Goal: Task Accomplishment & Management: Use online tool/utility

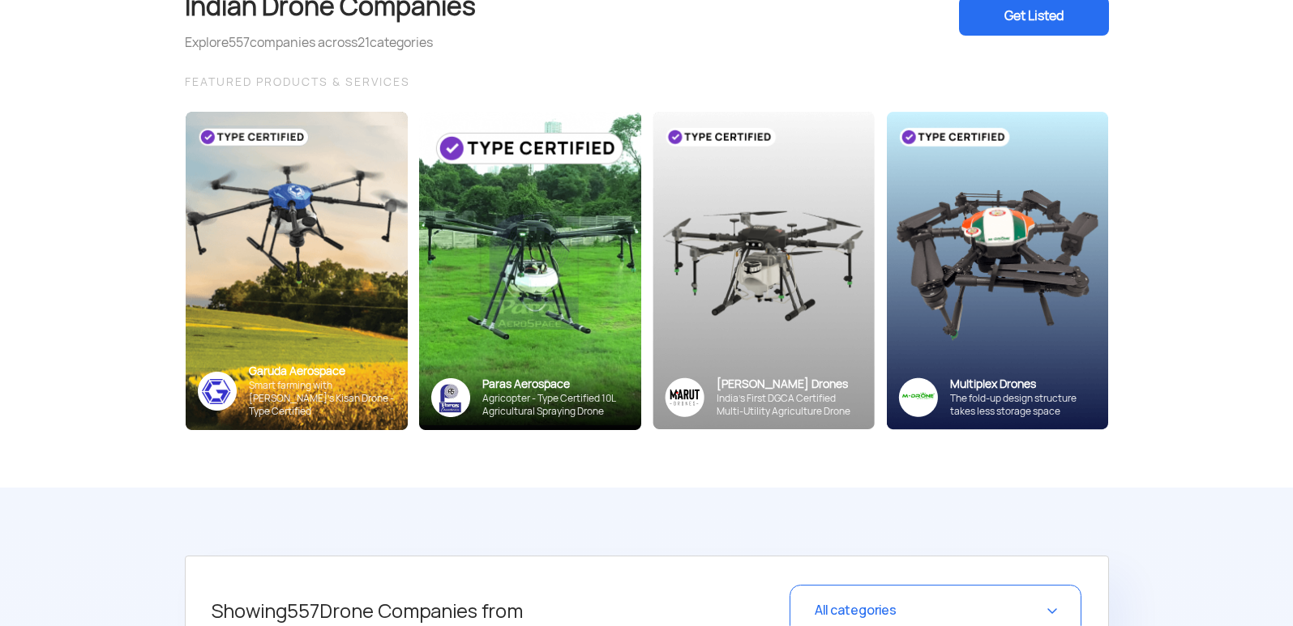
scroll to position [162, 0]
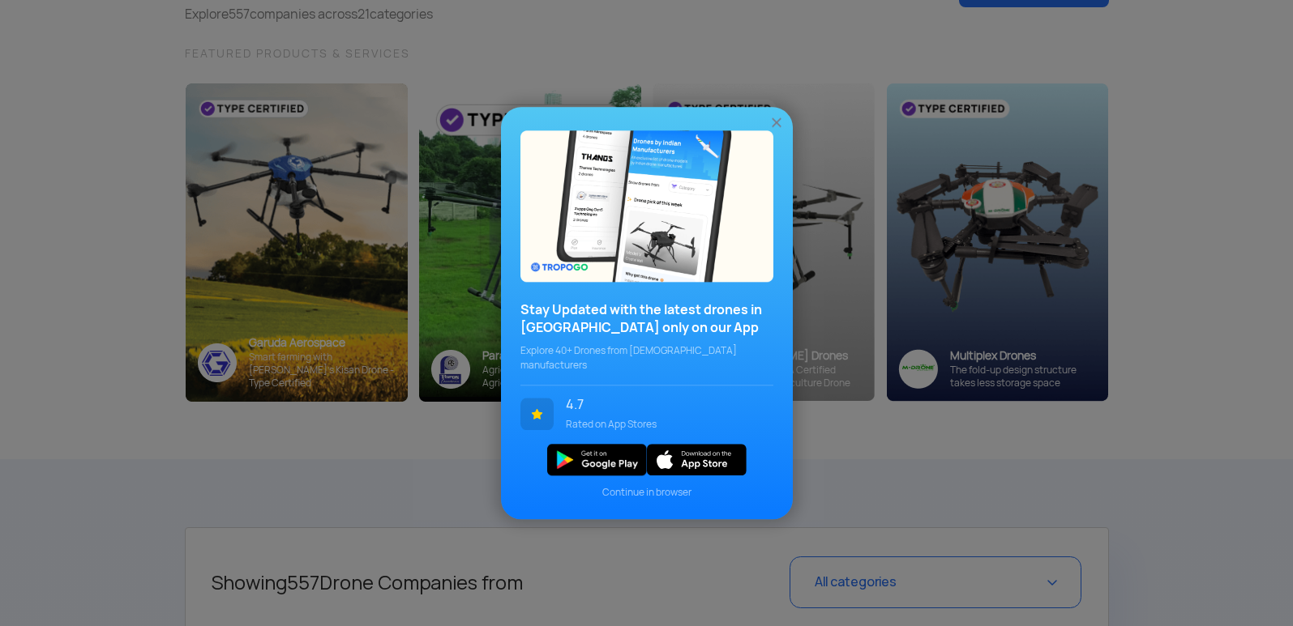
click at [777, 130] on img at bounding box center [776, 122] width 16 height 16
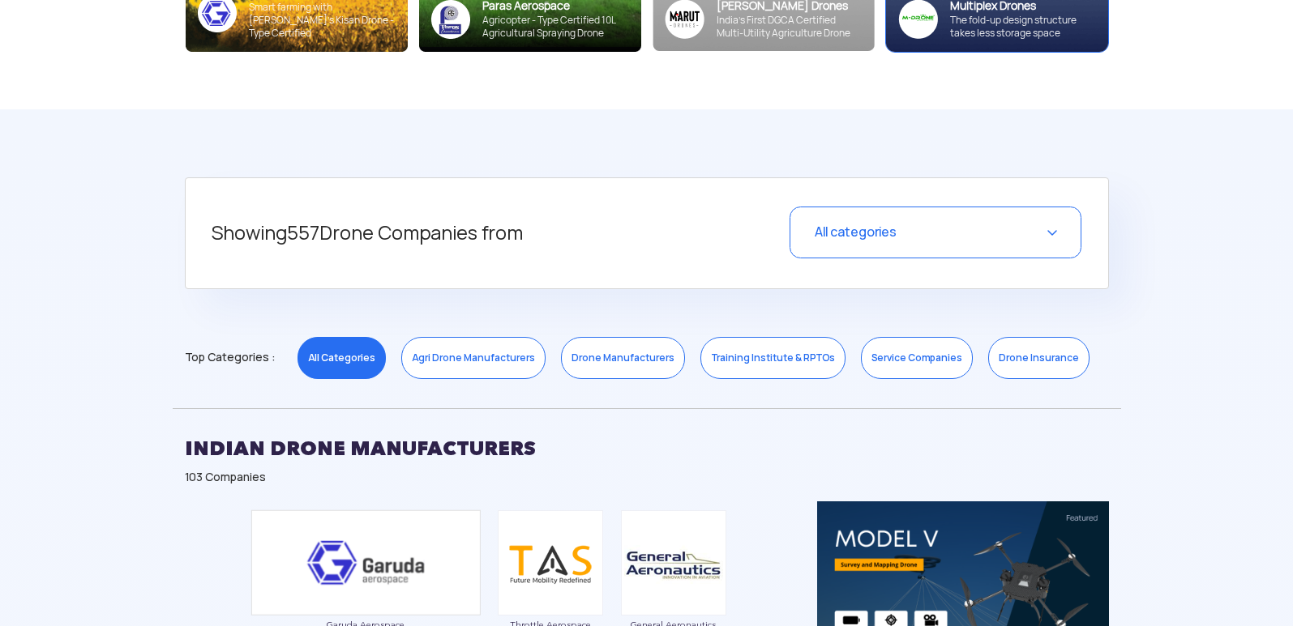
scroll to position [567, 0]
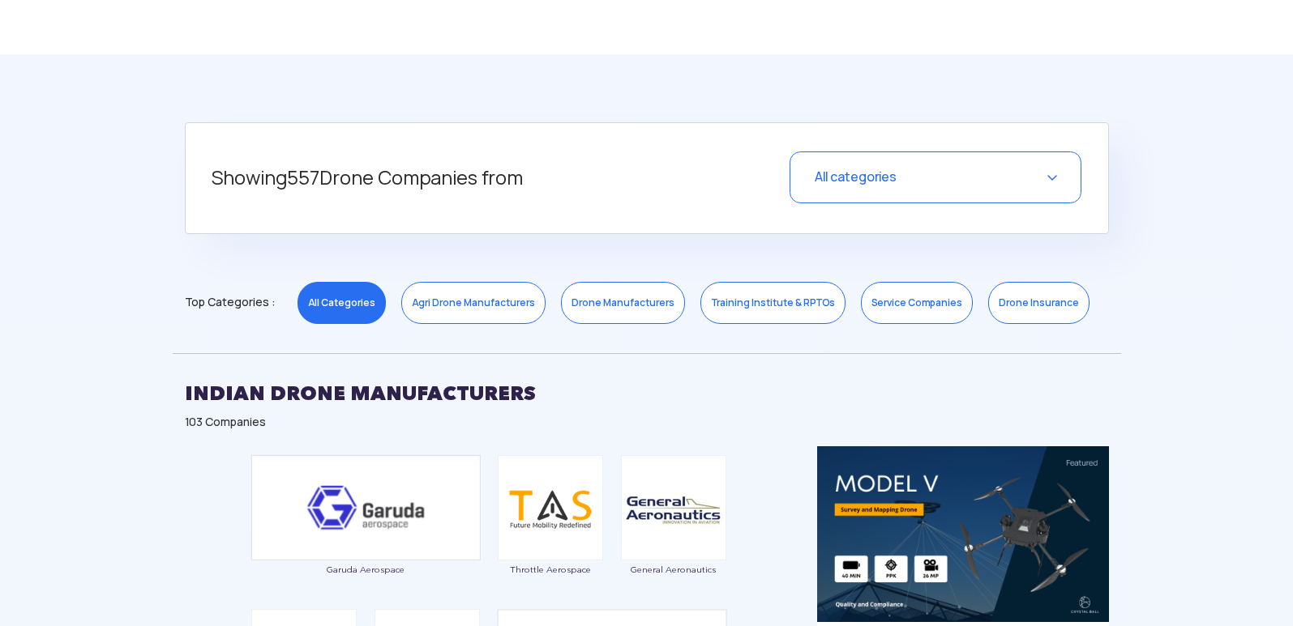
click at [733, 297] on link "Training Institute & RPTOs" at bounding box center [772, 303] width 145 height 42
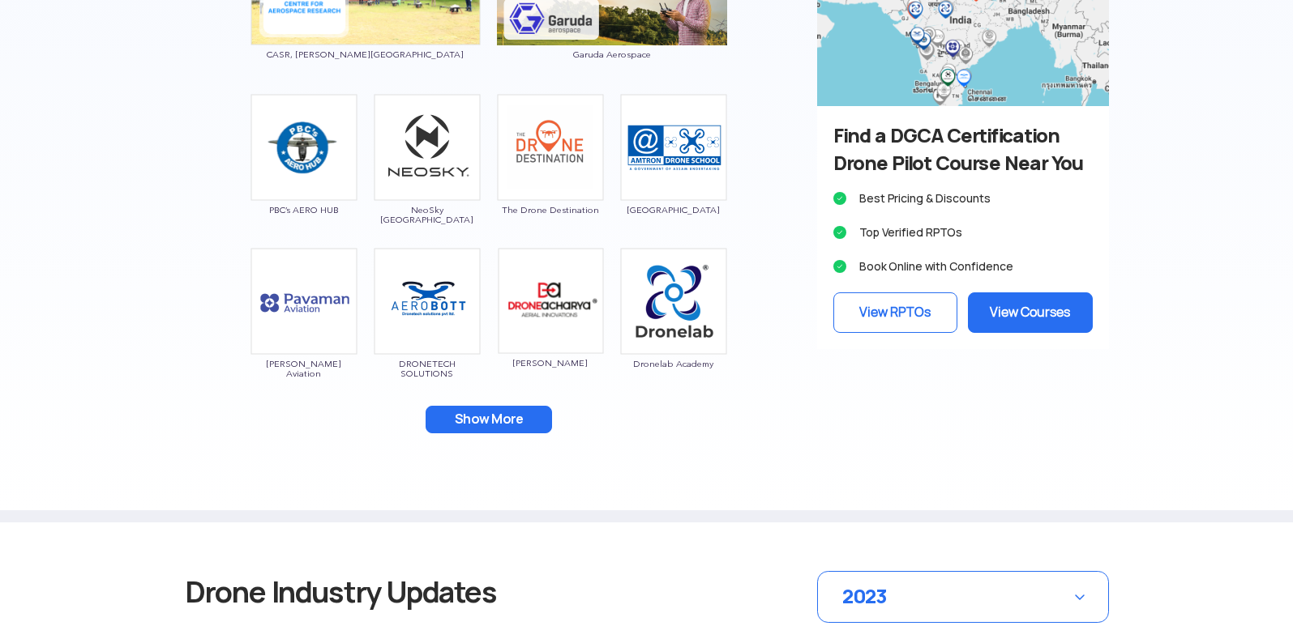
scroll to position [1078, 0]
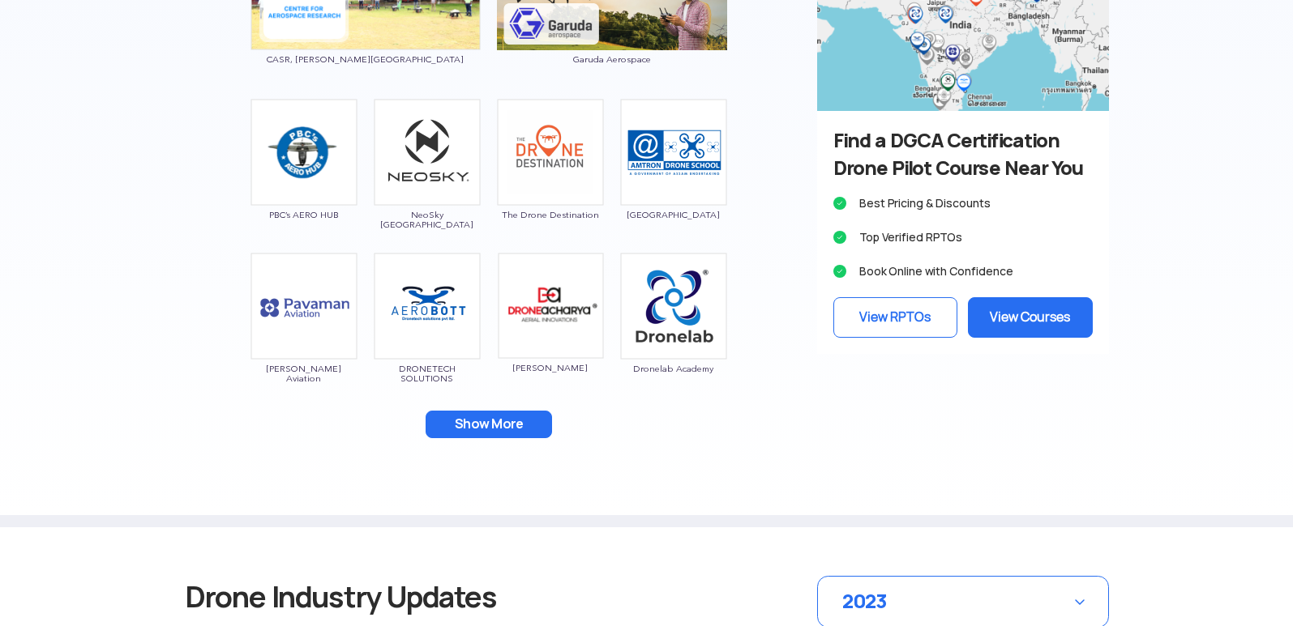
click at [442, 418] on button "Show More" at bounding box center [488, 425] width 126 height 28
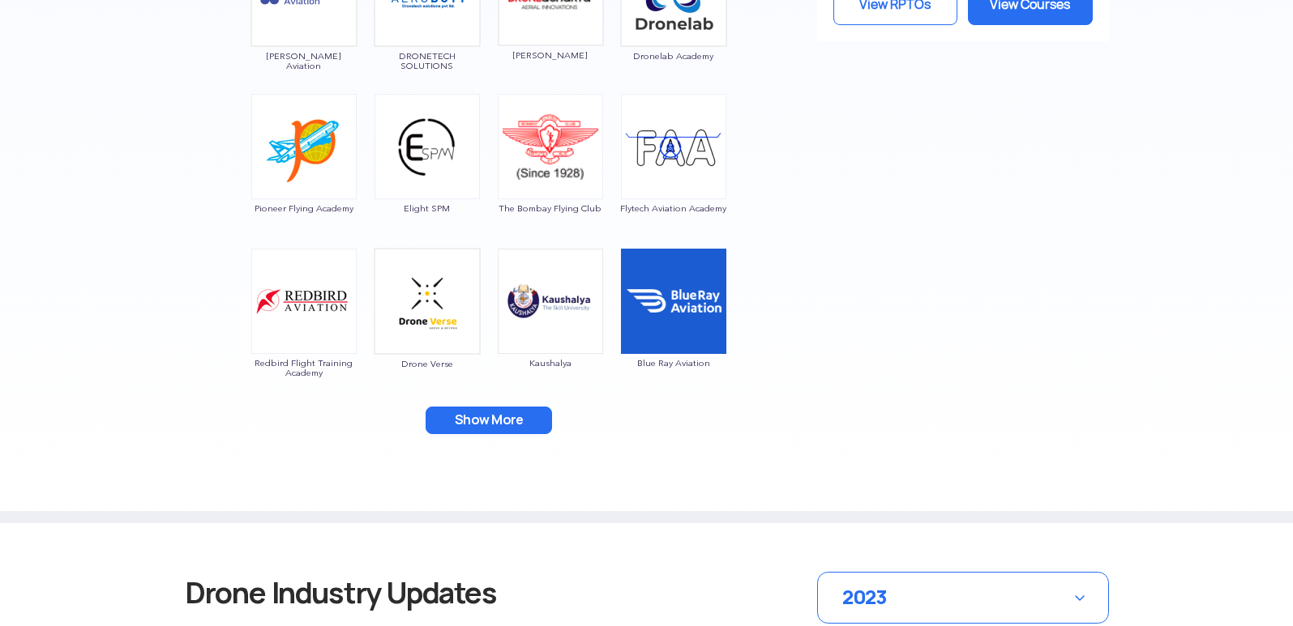
scroll to position [1402, 0]
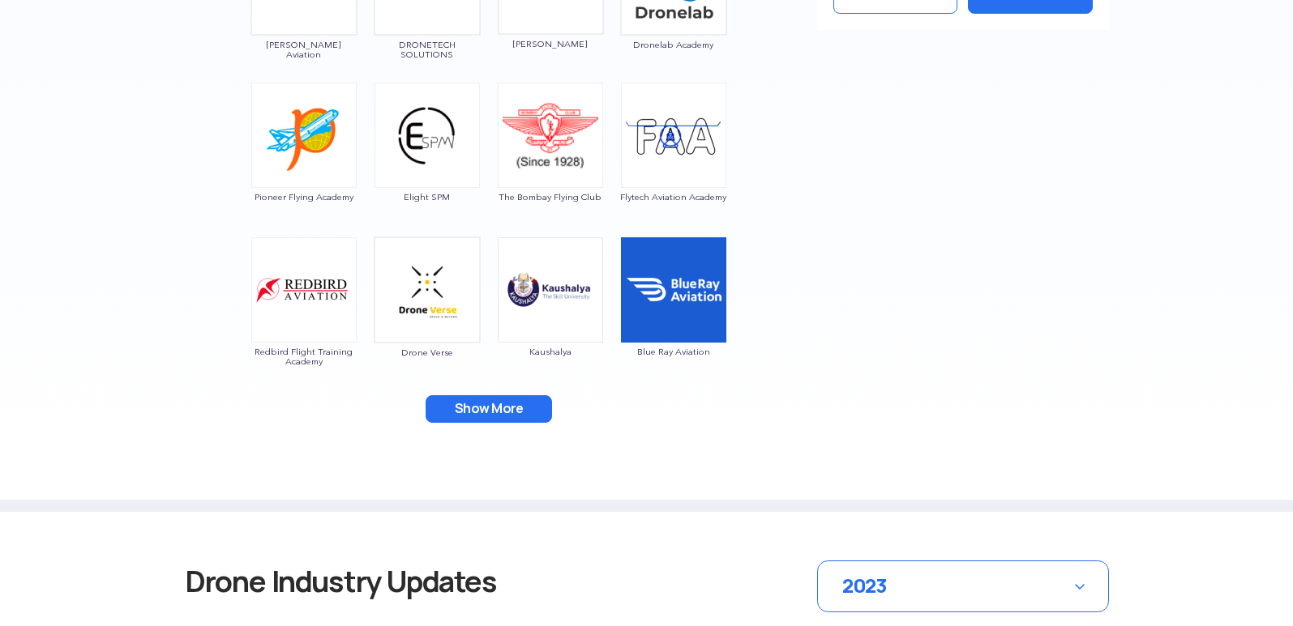
click at [491, 412] on button "Show More" at bounding box center [488, 410] width 126 height 28
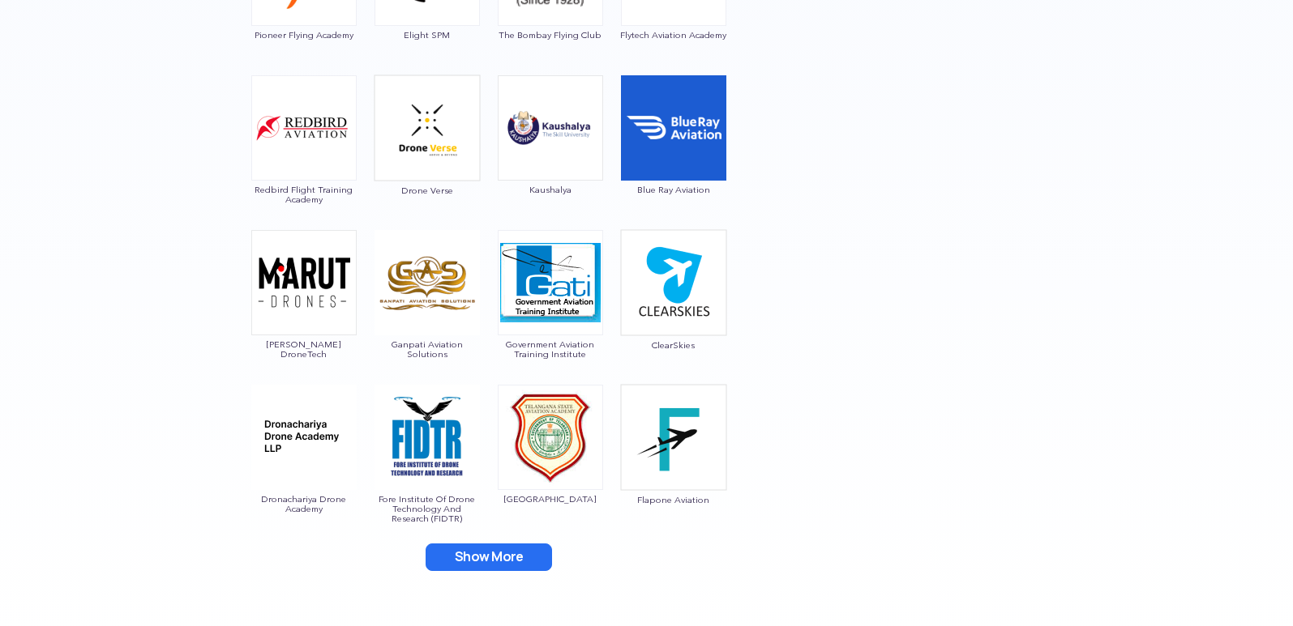
scroll to position [1645, 0]
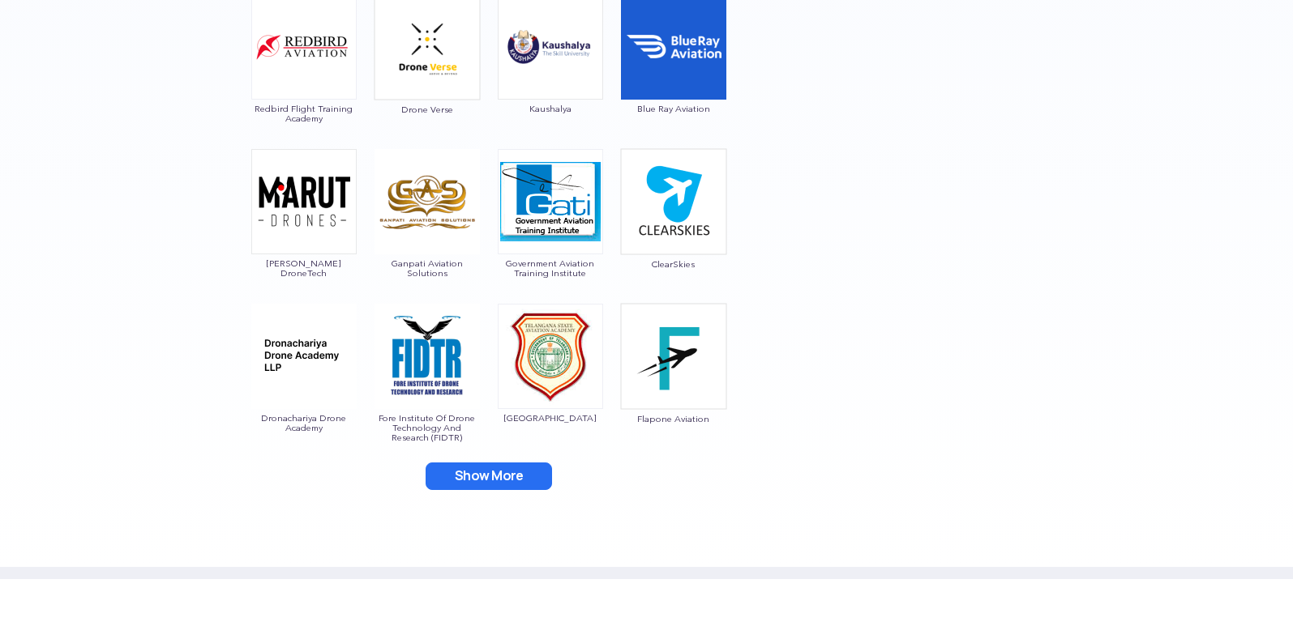
click at [436, 471] on button "Show More" at bounding box center [488, 477] width 126 height 28
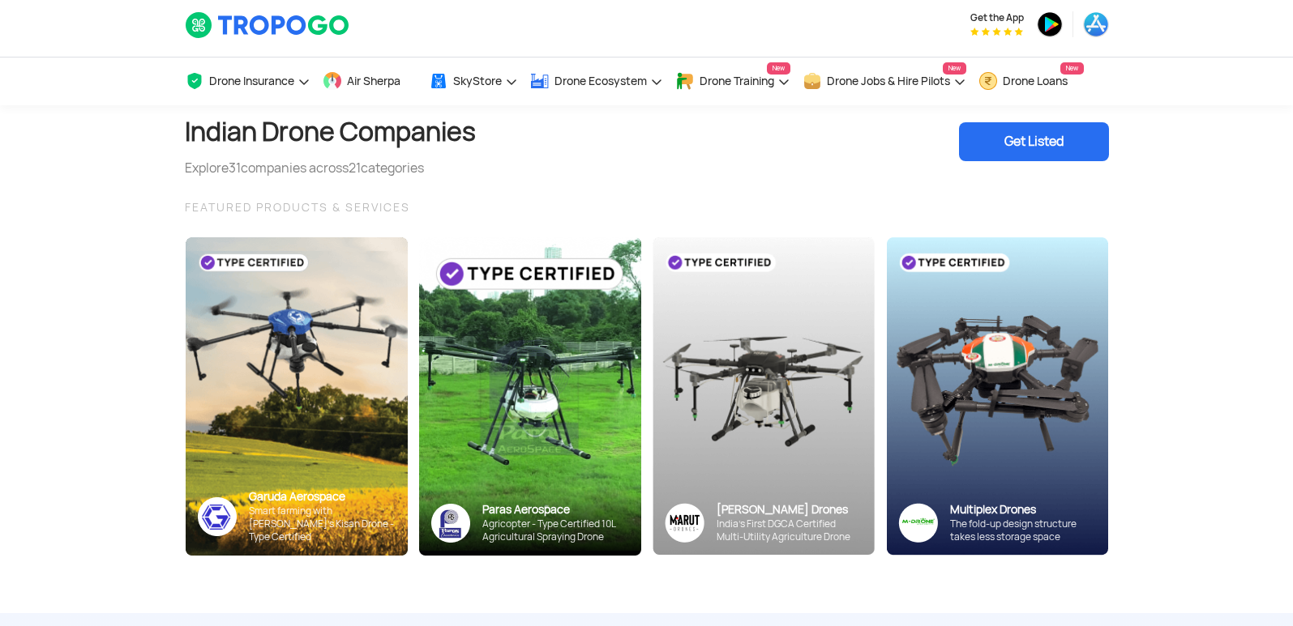
scroll to position [0, 0]
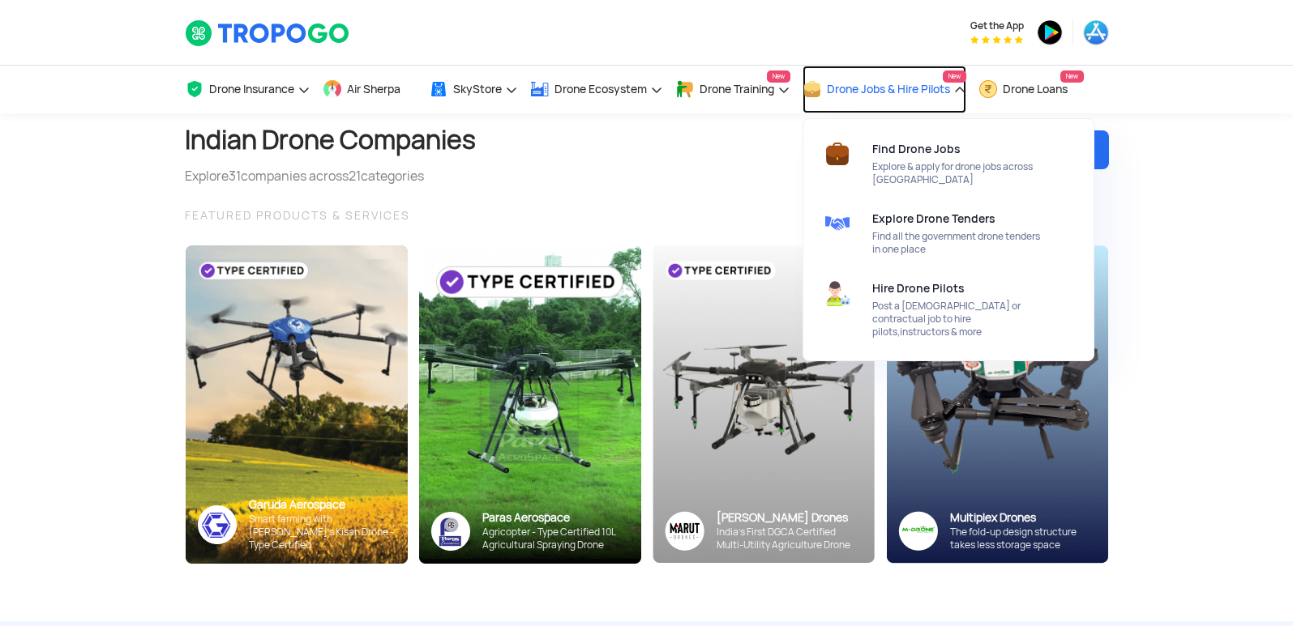
click at [949, 83] on span "Drone Jobs & Hire Pilots" at bounding box center [888, 89] width 123 height 13
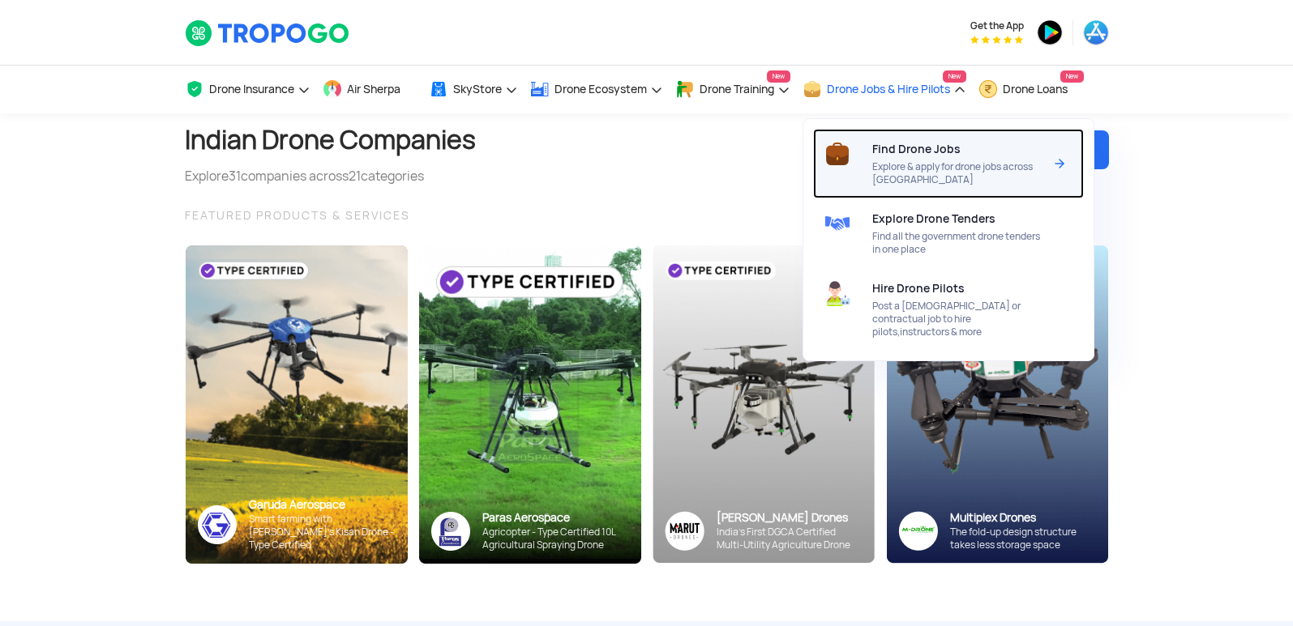
click at [928, 152] on span "Find Drone Jobs" at bounding box center [916, 149] width 88 height 13
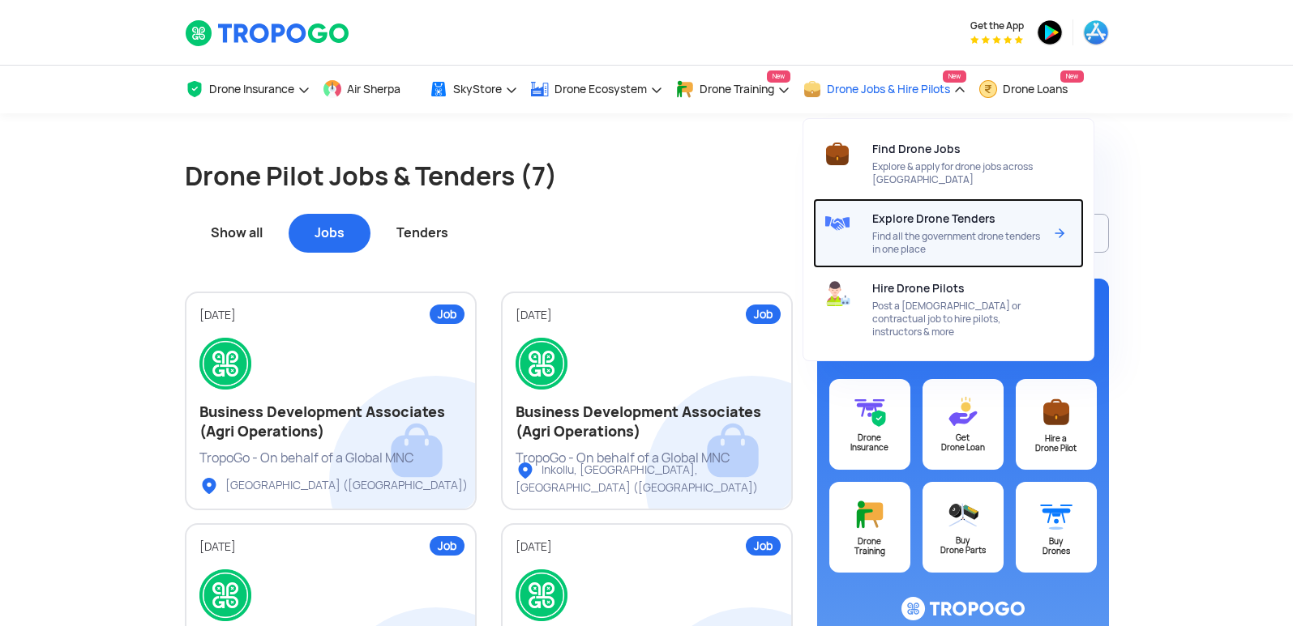
click at [914, 226] on div "Explore Drone Tenders Find all the government drone tenders in one place" at bounding box center [960, 234] width 177 height 70
